Goal: Task Accomplishment & Management: Manage account settings

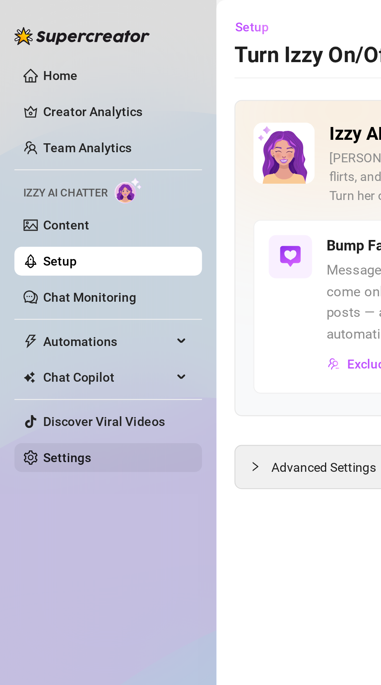
click at [23, 200] on link "Settings" at bounding box center [29, 197] width 21 height 6
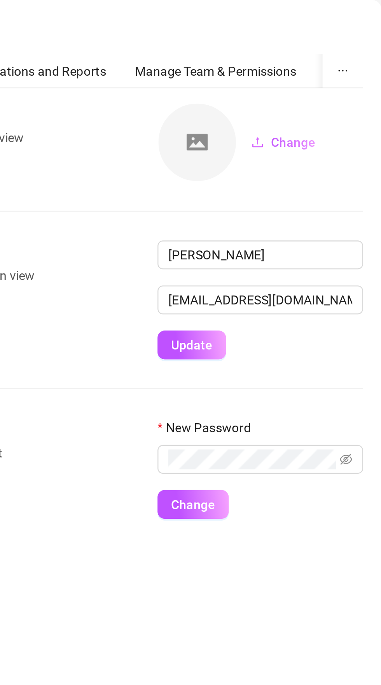
click at [371, 34] on button "button" at bounding box center [363, 30] width 17 height 15
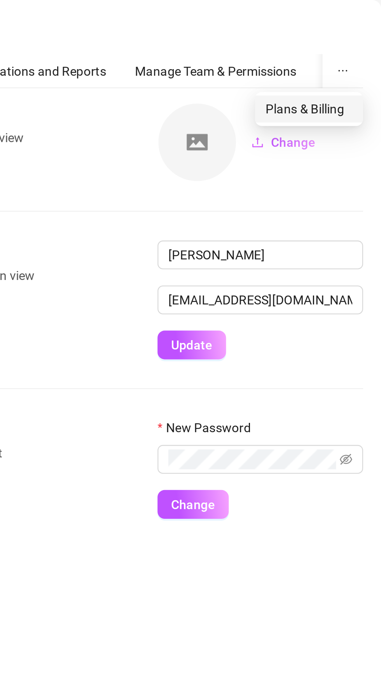
click at [361, 50] on span "Plans & Billing" at bounding box center [349, 47] width 37 height 9
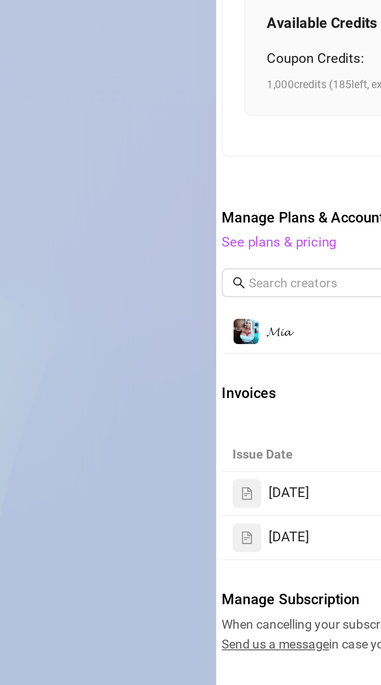
scroll to position [0, 6]
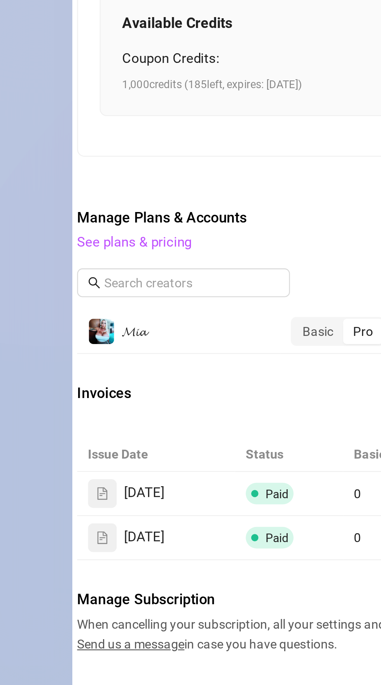
click at [105, 561] on icon "file-text" at bounding box center [106, 563] width 4 height 5
click at [128, 559] on span "[DATE]" at bounding box center [123, 563] width 17 height 9
click at [107, 561] on icon "file-text" at bounding box center [106, 563] width 4 height 5
click at [180, 561] on span "Paid" at bounding box center [181, 564] width 10 height 6
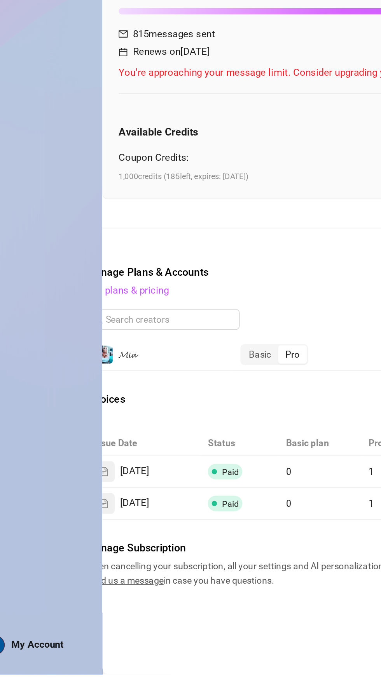
scroll to position [0, 0]
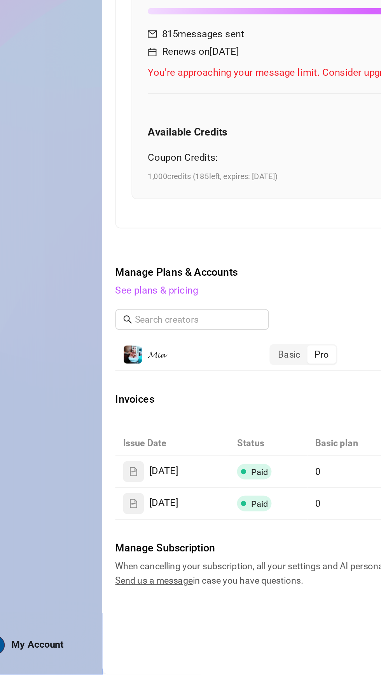
click at [110, 561] on icon "file-text" at bounding box center [112, 563] width 4 height 5
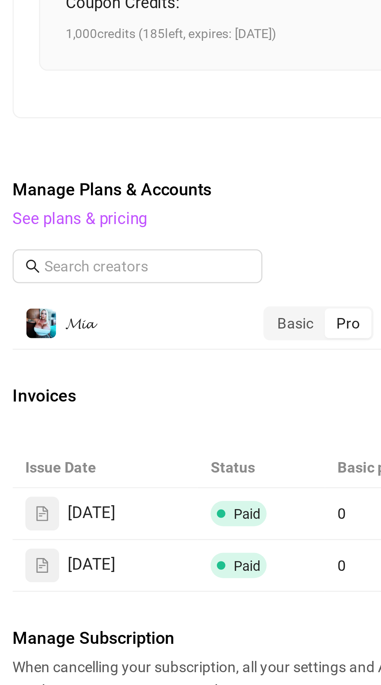
click at [112, 561] on icon "file-text" at bounding box center [112, 563] width 4 height 5
click at [110, 561] on icon "file-text" at bounding box center [111, 563] width 5 height 5
click at [125, 560] on span "[DATE]" at bounding box center [129, 563] width 17 height 9
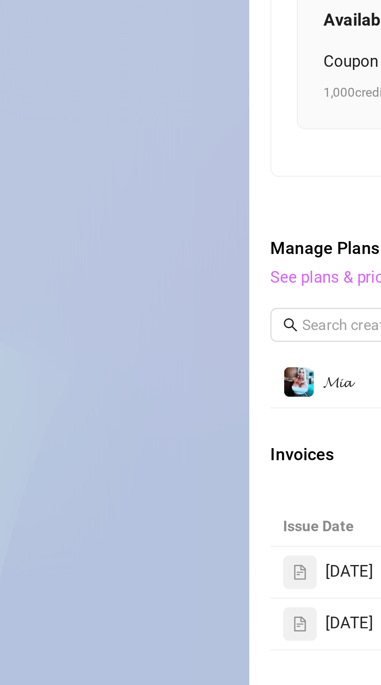
click at [129, 452] on link "See plans & pricing" at bounding box center [125, 455] width 49 height 7
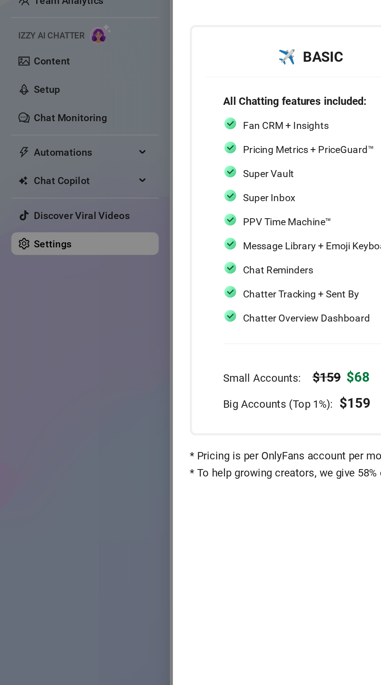
scroll to position [0, 9]
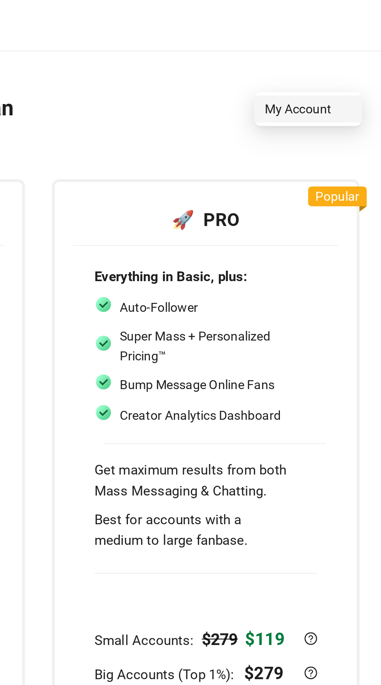
click at [363, 45] on span "My Account" at bounding box center [349, 47] width 37 height 9
click at [350, 50] on span "Plans & Billing" at bounding box center [349, 47] width 37 height 9
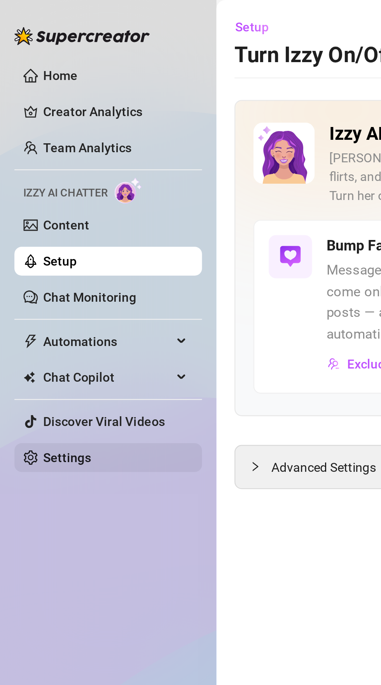
click at [19, 198] on link "Settings" at bounding box center [29, 197] width 21 height 6
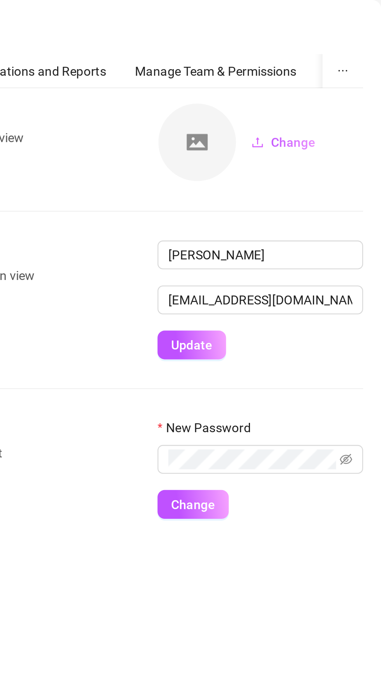
click at [371, 26] on button "button" at bounding box center [363, 30] width 17 height 15
click at [364, 34] on button "button" at bounding box center [363, 30] width 17 height 15
click at [364, 31] on icon "ellipsis" at bounding box center [364, 30] width 5 height 5
click at [364, 33] on icon "ellipsis" at bounding box center [364, 30] width 5 height 5
click at [368, 33] on button "button" at bounding box center [363, 30] width 17 height 15
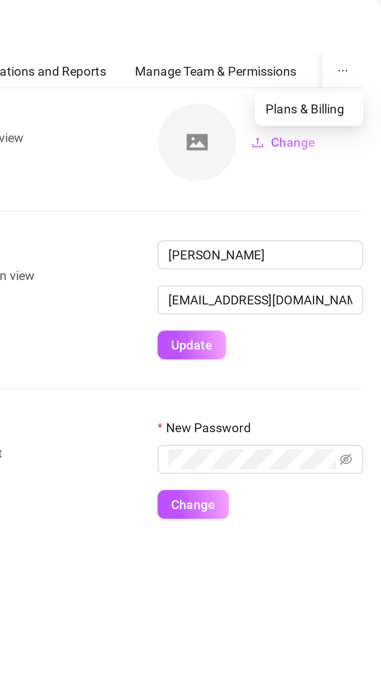
click at [371, 31] on button "button" at bounding box center [363, 30] width 17 height 15
click at [363, 34] on button "button" at bounding box center [363, 30] width 17 height 15
click at [365, 30] on icon "ellipsis" at bounding box center [364, 30] width 4 height 1
click at [367, 29] on button "button" at bounding box center [363, 30] width 17 height 15
click at [365, 32] on icon "ellipsis" at bounding box center [364, 30] width 5 height 5
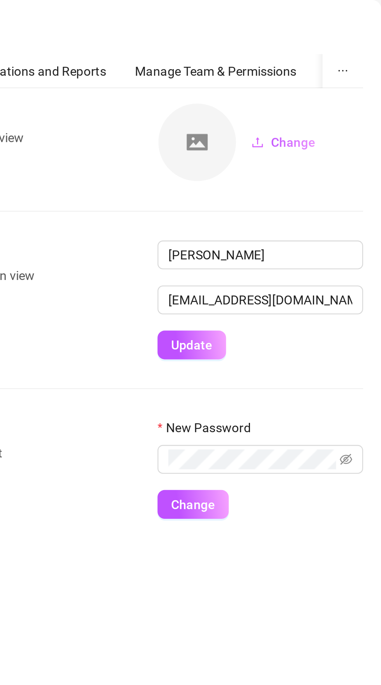
click at [353, 46] on div "Change" at bounding box center [328, 61] width 89 height 34
click at [366, 31] on icon "ellipsis" at bounding box center [364, 30] width 5 height 5
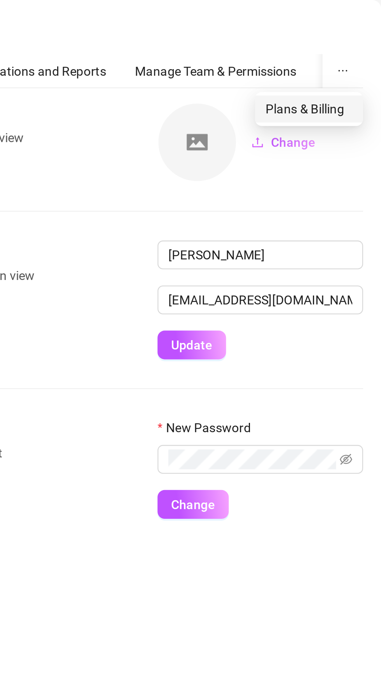
click at [352, 45] on span "Plans & Billing" at bounding box center [349, 47] width 37 height 9
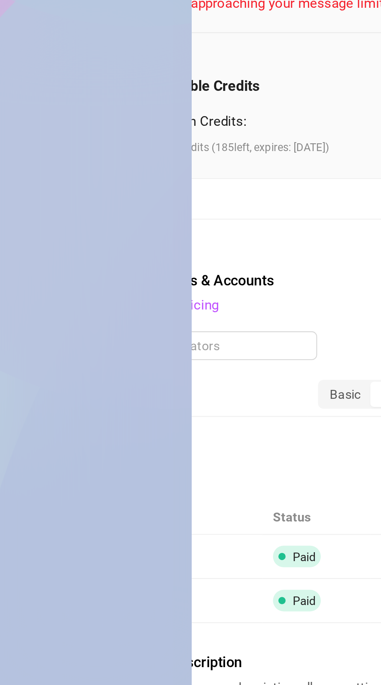
scroll to position [0, 50]
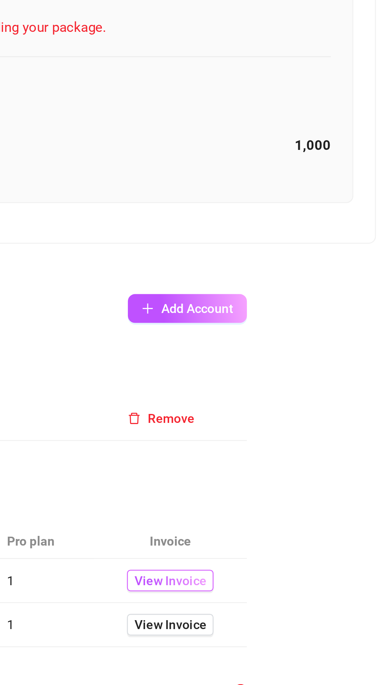
click at [297, 560] on span "View Invoice" at bounding box center [289, 564] width 31 height 9
